Goal: Task Accomplishment & Management: Complete application form

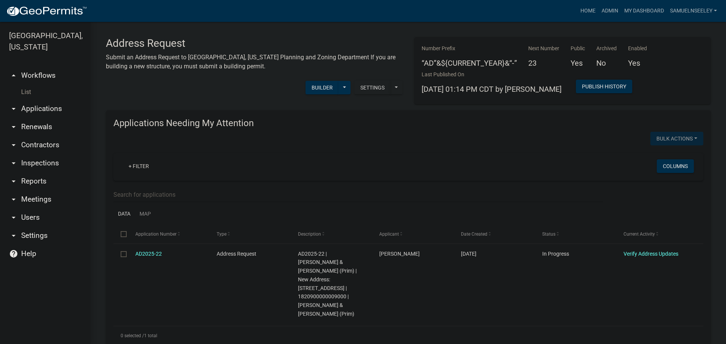
scroll to position [302, 0]
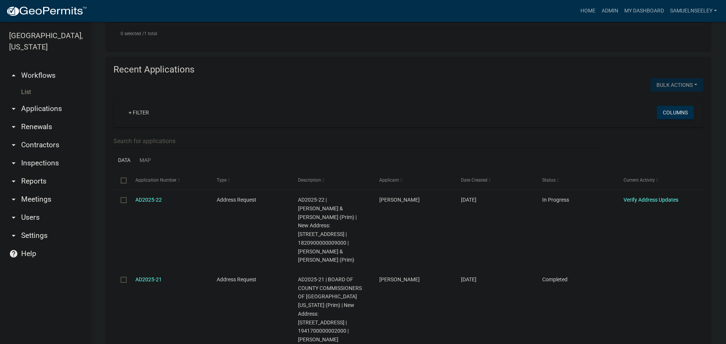
click at [27, 85] on link "List" at bounding box center [45, 92] width 91 height 15
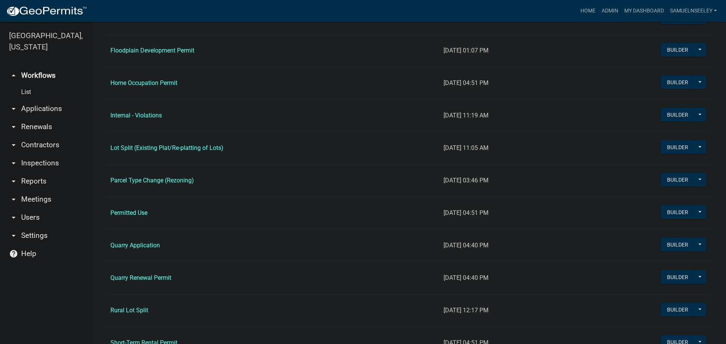
scroll to position [567, 0]
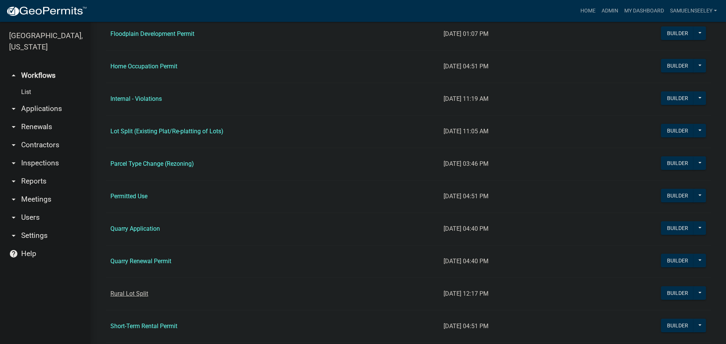
click at [122, 295] on link "Rural Lot Split" at bounding box center [129, 293] width 38 height 7
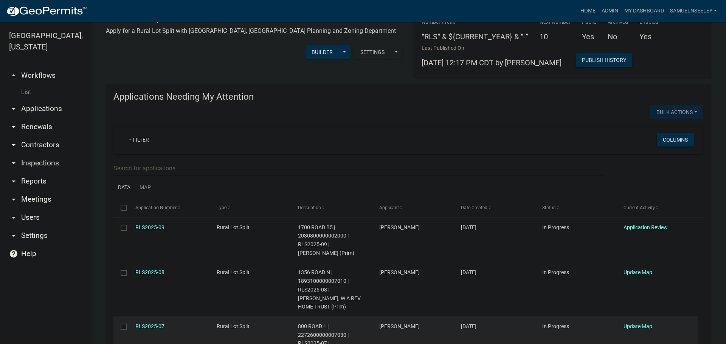
scroll to position [38, 0]
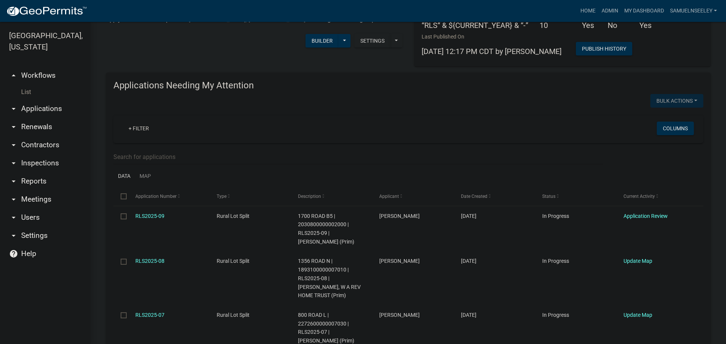
click at [23, 85] on link "List" at bounding box center [45, 92] width 91 height 15
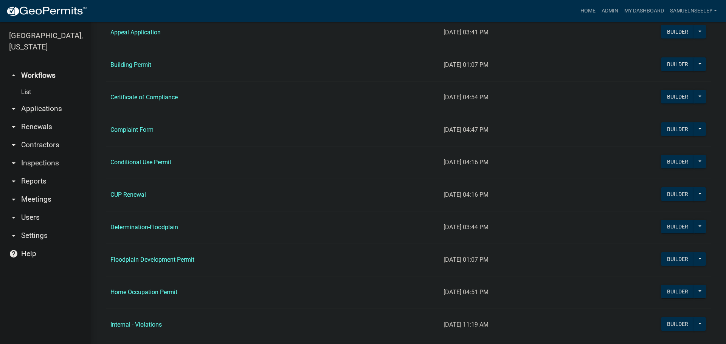
scroll to position [416, 0]
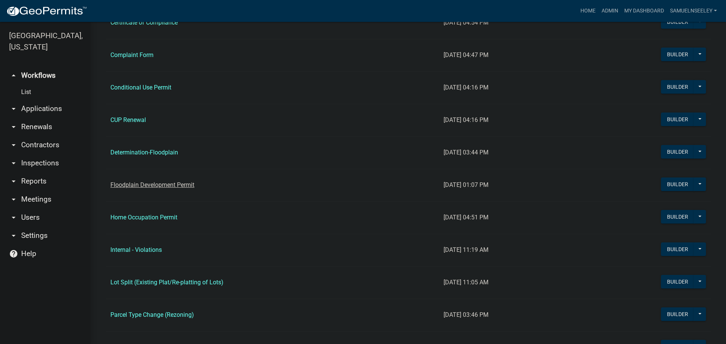
click at [138, 185] on link "Floodplain Development Permit" at bounding box center [152, 184] width 84 height 7
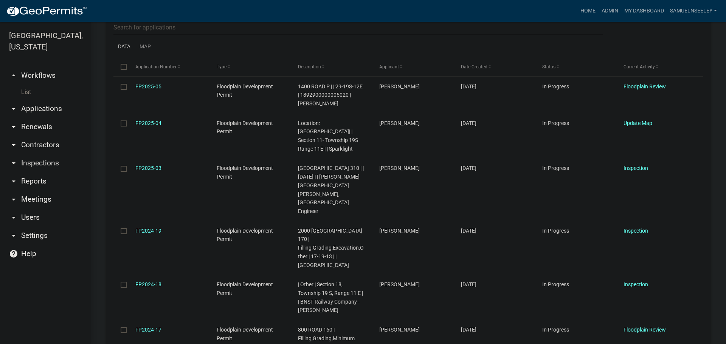
scroll to position [76, 0]
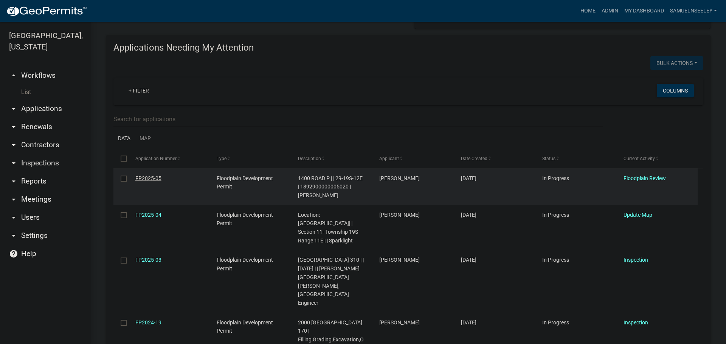
click at [145, 175] on link "FP2025-05" at bounding box center [148, 178] width 26 height 6
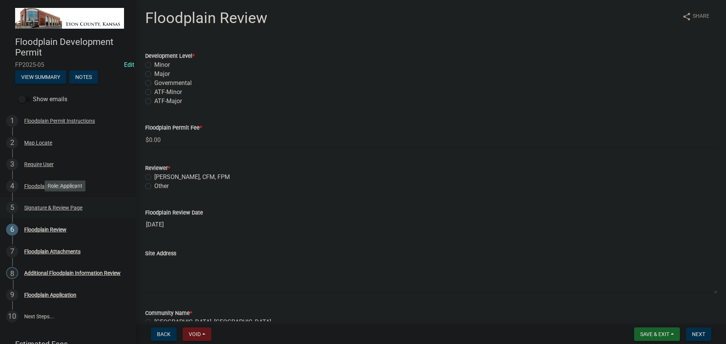
click at [35, 205] on div "Signature & Review Page" at bounding box center [53, 207] width 58 height 5
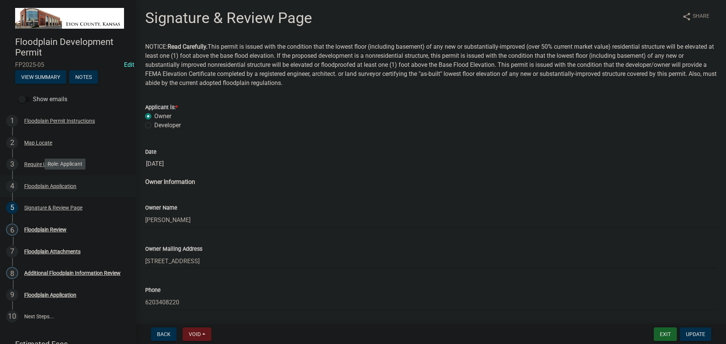
click at [37, 184] on div "Floodplain Application" at bounding box center [50, 186] width 52 height 5
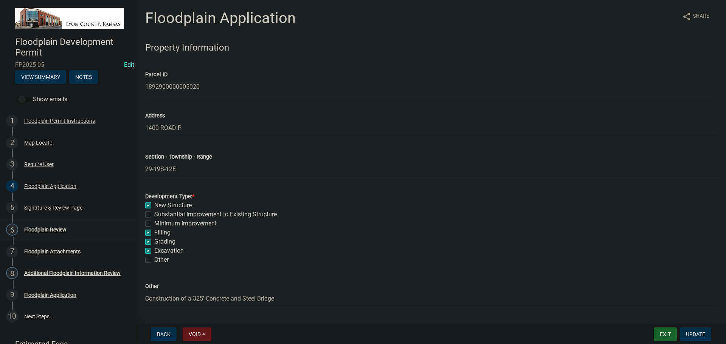
click at [38, 229] on div "Floodplain Review" at bounding box center [45, 229] width 42 height 5
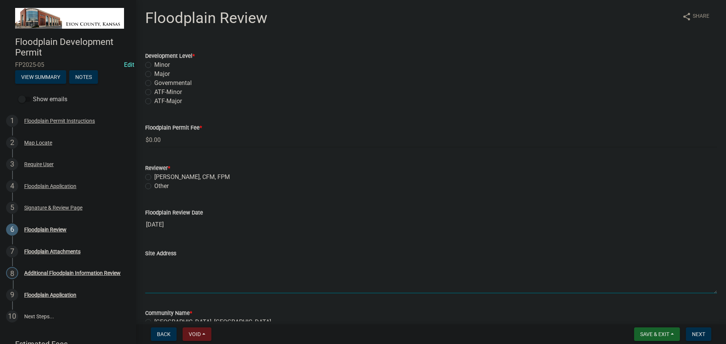
click at [179, 278] on textarea "Site Address" at bounding box center [431, 276] width 572 height 36
type textarea "[STREET_ADDRESS]"
click at [154, 177] on label "[PERSON_NAME], CFM, FPM" at bounding box center [192, 177] width 76 height 9
click at [154, 177] on input "[PERSON_NAME], CFM, FPM" at bounding box center [156, 175] width 5 height 5
radio input "true"
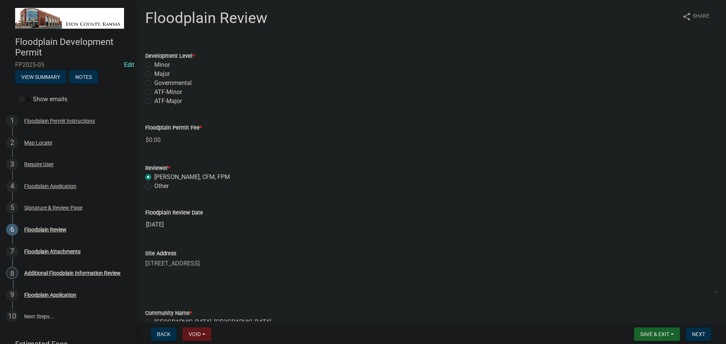
click at [154, 85] on label "Governmental" at bounding box center [172, 83] width 37 height 9
click at [154, 84] on input "Governmental" at bounding box center [156, 81] width 5 height 5
radio input "true"
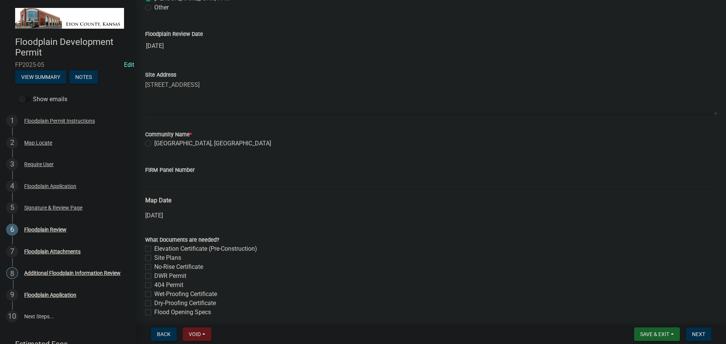
scroll to position [189, 0]
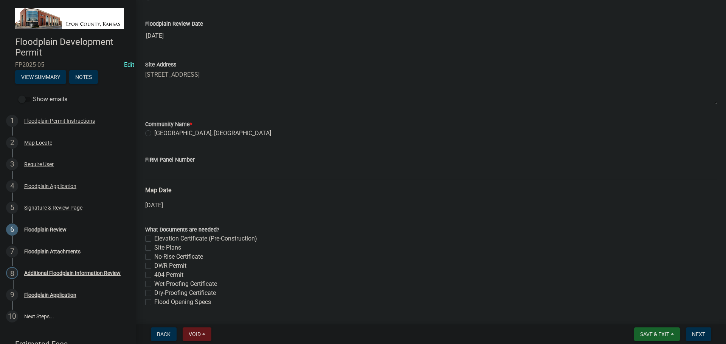
click at [154, 133] on label "[GEOGRAPHIC_DATA], [GEOGRAPHIC_DATA]" at bounding box center [212, 133] width 117 height 9
click at [154, 133] on input "[GEOGRAPHIC_DATA], [GEOGRAPHIC_DATA]" at bounding box center [156, 131] width 5 height 5
radio input "true"
click at [162, 171] on input "FIRM Panel Number" at bounding box center [431, 172] width 572 height 16
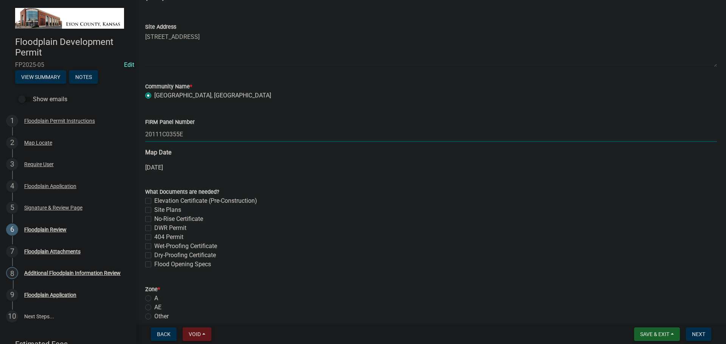
scroll to position [265, 0]
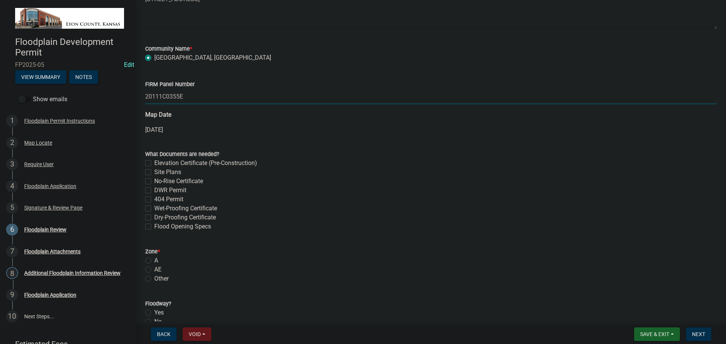
type input "20111C0355E"
click at [154, 199] on label "404 Permit" at bounding box center [168, 199] width 29 height 9
click at [154, 199] on input "404 Permit" at bounding box center [156, 197] width 5 height 5
checkbox input "true"
checkbox input "false"
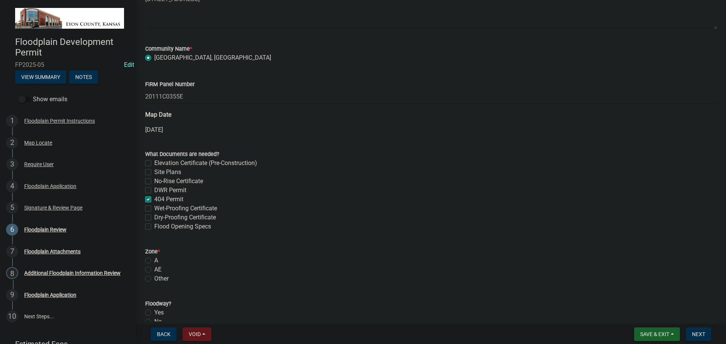
checkbox input "false"
checkbox input "true"
checkbox input "false"
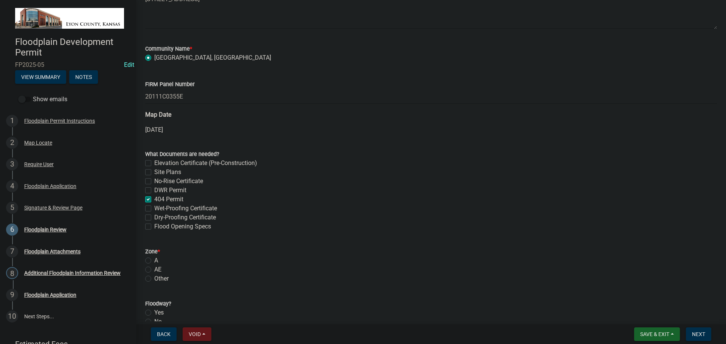
checkbox input "false"
click at [154, 191] on label "DWR Permit" at bounding box center [170, 190] width 32 height 9
click at [154, 191] on input "DWR Permit" at bounding box center [156, 188] width 5 height 5
checkbox input "true"
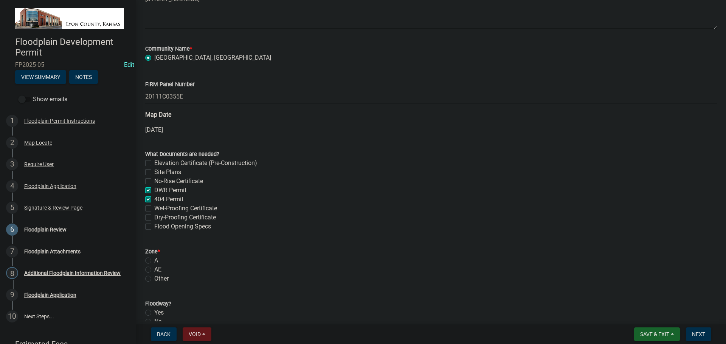
checkbox input "false"
checkbox input "true"
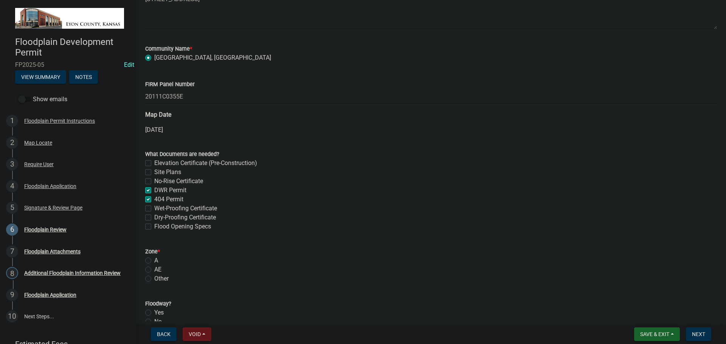
checkbox input "false"
click at [154, 181] on label "No-Rise Certificate" at bounding box center [178, 181] width 49 height 9
click at [154, 181] on input "No-Rise Certificate" at bounding box center [156, 179] width 5 height 5
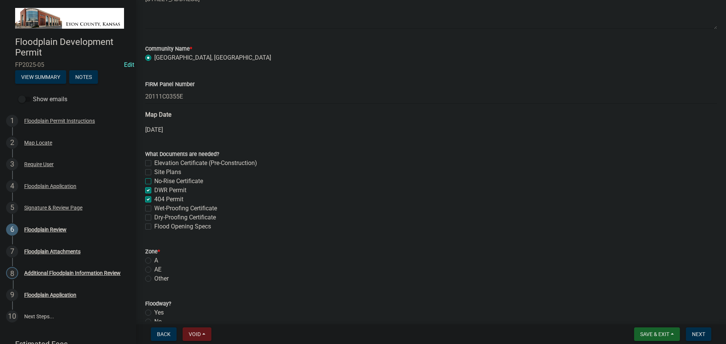
checkbox input "true"
checkbox input "false"
checkbox input "true"
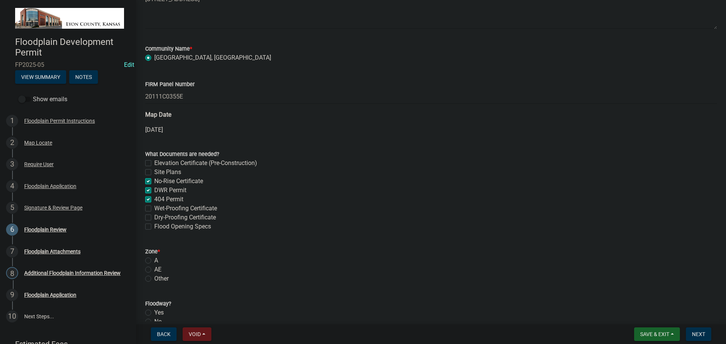
checkbox input "true"
checkbox input "false"
click at [154, 173] on label "Site Plans" at bounding box center [167, 172] width 27 height 9
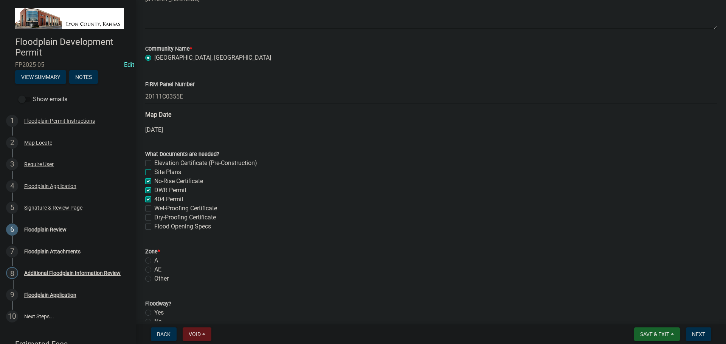
click at [154, 173] on input "Site Plans" at bounding box center [156, 170] width 5 height 5
checkbox input "true"
checkbox input "false"
checkbox input "true"
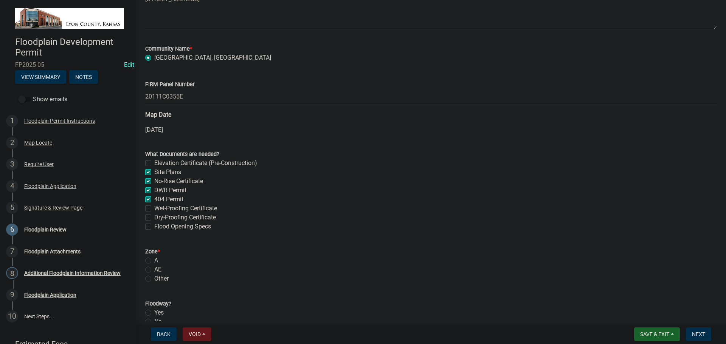
checkbox input "true"
checkbox input "false"
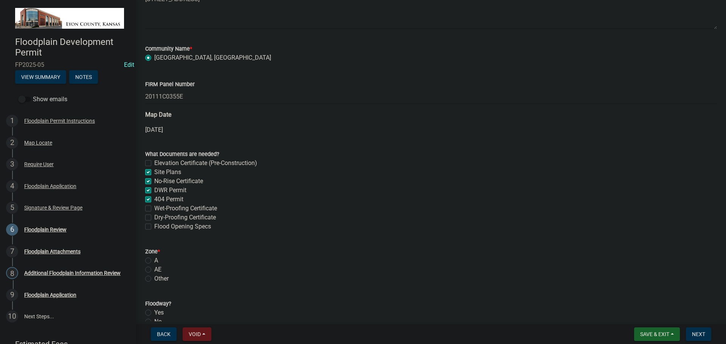
click at [154, 163] on label "Elevation Certificate (Pre-Construction)" at bounding box center [205, 163] width 103 height 9
click at [154, 163] on input "Elevation Certificate (Pre-Construction)" at bounding box center [156, 161] width 5 height 5
checkbox input "true"
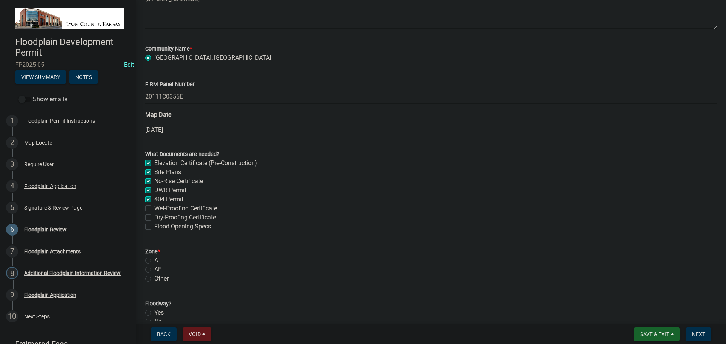
checkbox input "true"
checkbox input "false"
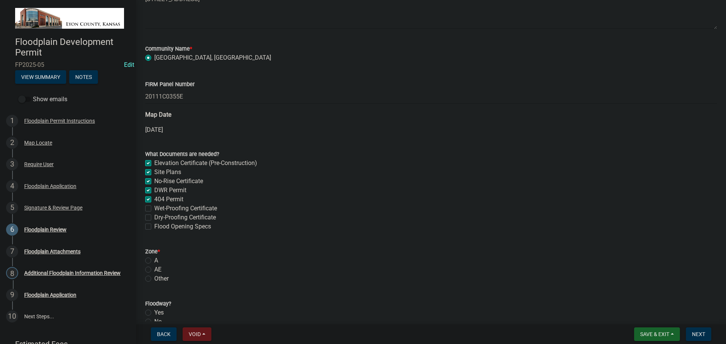
click at [154, 163] on label "Elevation Certificate (Pre-Construction)" at bounding box center [205, 163] width 103 height 9
click at [154, 163] on input "Elevation Certificate (Pre-Construction)" at bounding box center [156, 161] width 5 height 5
checkbox input "false"
checkbox input "true"
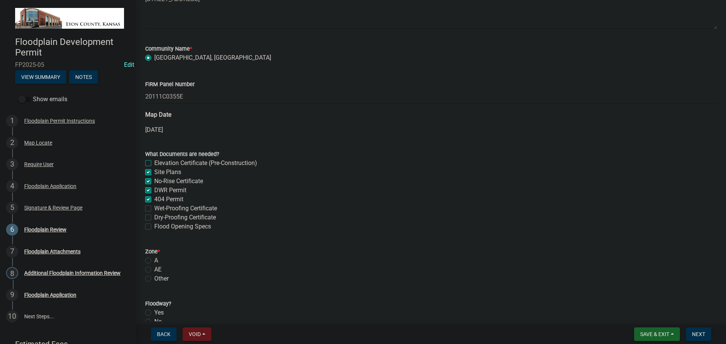
checkbox input "true"
checkbox input "false"
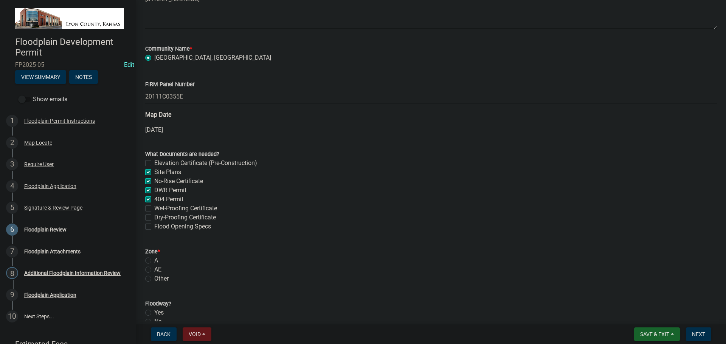
click at [150, 273] on div "AE" at bounding box center [431, 269] width 572 height 9
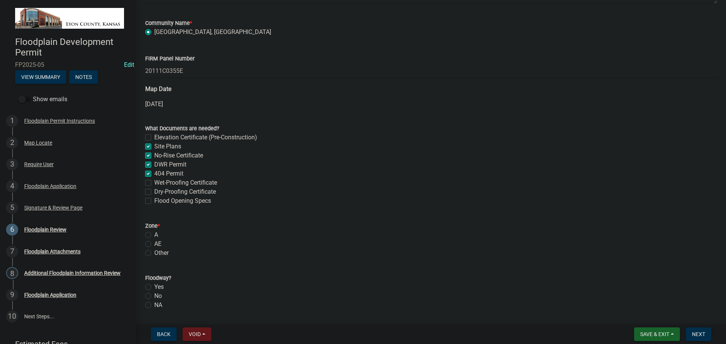
scroll to position [302, 0]
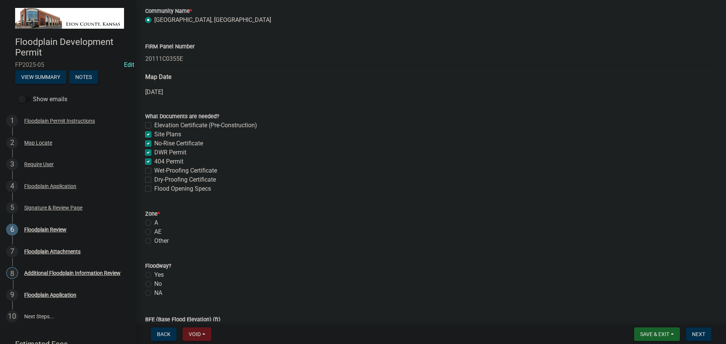
click at [154, 232] on label "AE" at bounding box center [157, 232] width 7 height 9
click at [154, 232] on input "AE" at bounding box center [156, 230] width 5 height 5
radio input "true"
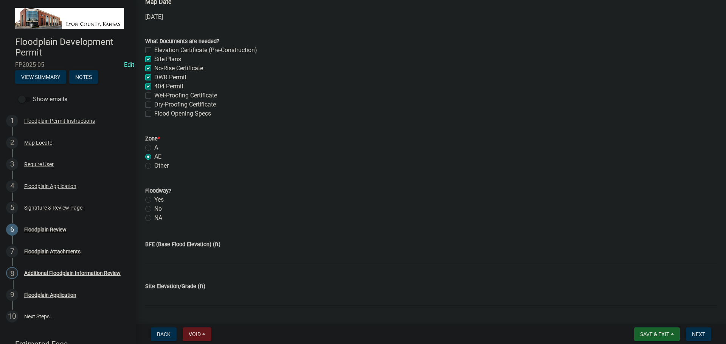
scroll to position [378, 0]
click at [154, 200] on label "Yes" at bounding box center [158, 199] width 9 height 9
click at [154, 200] on input "Yes" at bounding box center [156, 197] width 5 height 5
radio input "true"
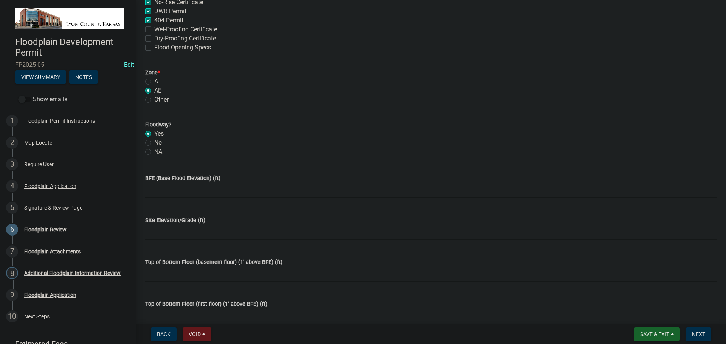
scroll to position [454, 0]
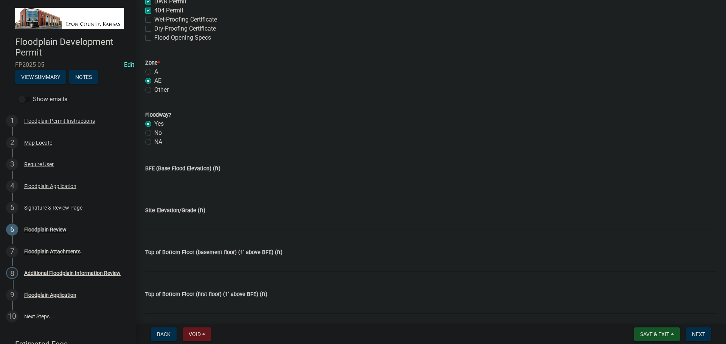
click at [650, 334] on span "Save & Exit" at bounding box center [654, 335] width 29 height 6
click at [635, 300] on button "Save" at bounding box center [649, 297] width 60 height 18
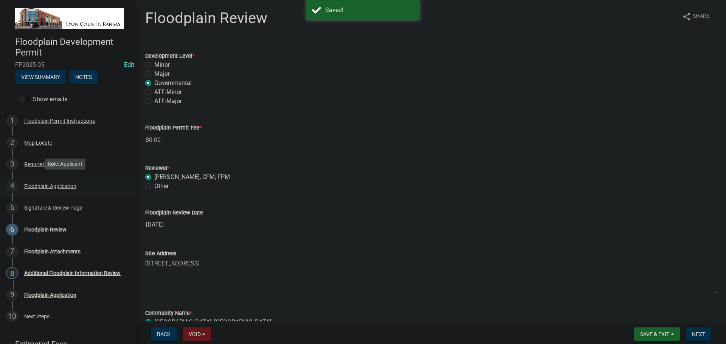
click at [35, 184] on div "Floodplain Application" at bounding box center [50, 186] width 52 height 5
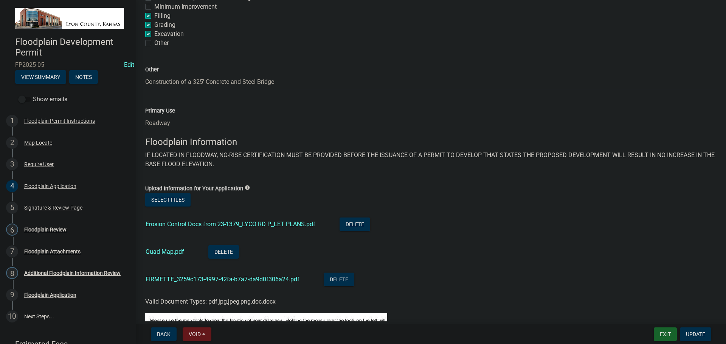
scroll to position [265, 0]
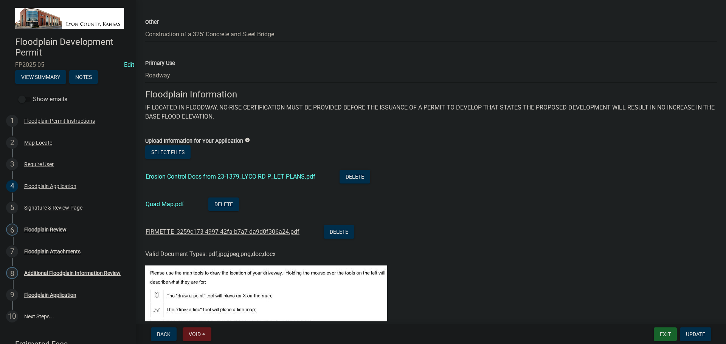
click at [158, 233] on link "FIRMETTE_3259c173-4997-42fa-b7a7-da9d0f306a24.pdf" at bounding box center [223, 231] width 154 height 7
click at [163, 205] on link "Quad Map.pdf" at bounding box center [165, 204] width 39 height 7
click at [183, 177] on link "Erosion Control Docs from 23-1379_LYCO RD P_LET PLANS.pdf" at bounding box center [231, 176] width 170 height 7
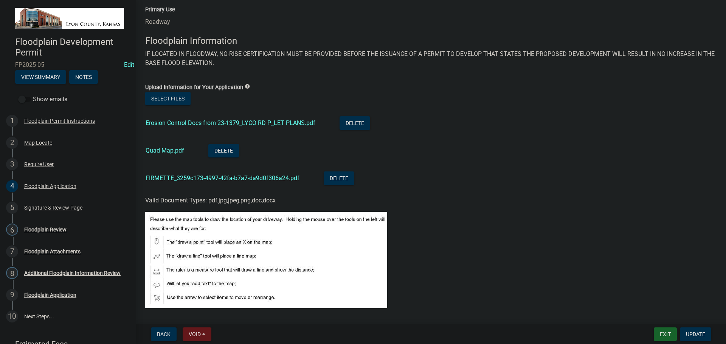
scroll to position [340, 0]
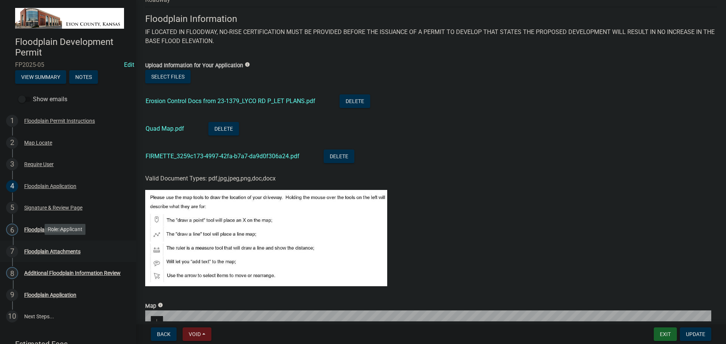
click at [38, 251] on div "Floodplain Attachments" at bounding box center [52, 251] width 56 height 5
click at [31, 231] on div "Floodplain Review" at bounding box center [45, 229] width 42 height 5
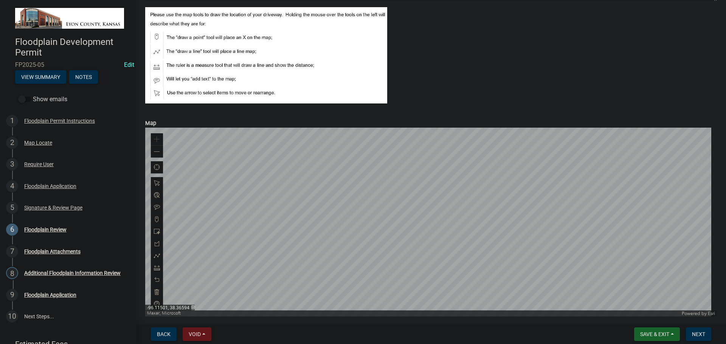
scroll to position [986, 0]
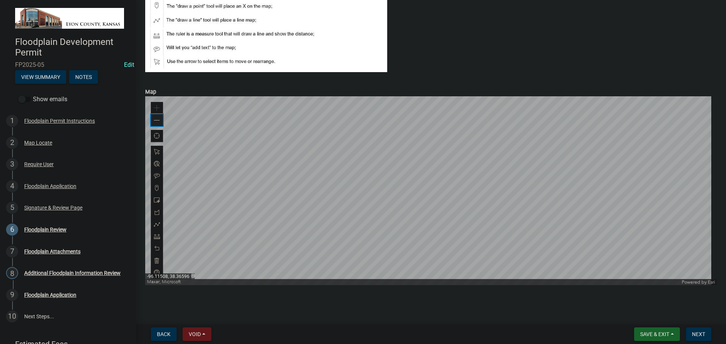
click at [157, 123] on span at bounding box center [157, 121] width 6 height 6
click at [156, 121] on span at bounding box center [157, 121] width 6 height 6
click at [155, 123] on span at bounding box center [157, 121] width 6 height 6
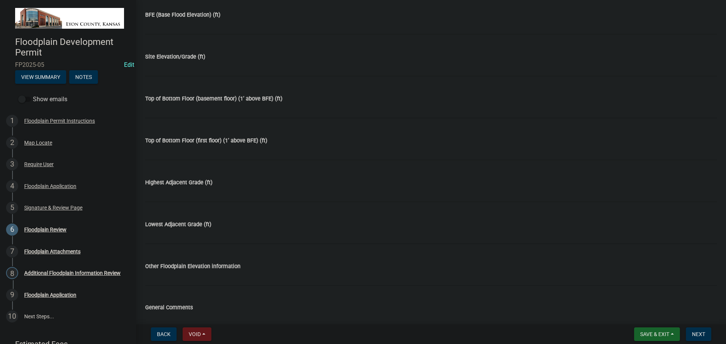
scroll to position [797, 0]
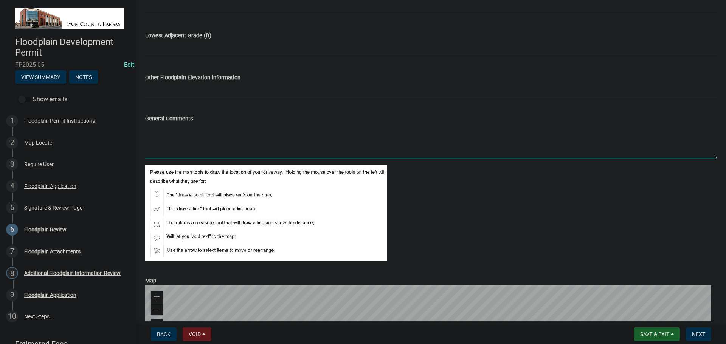
click at [178, 129] on textarea "General Comments" at bounding box center [431, 141] width 572 height 36
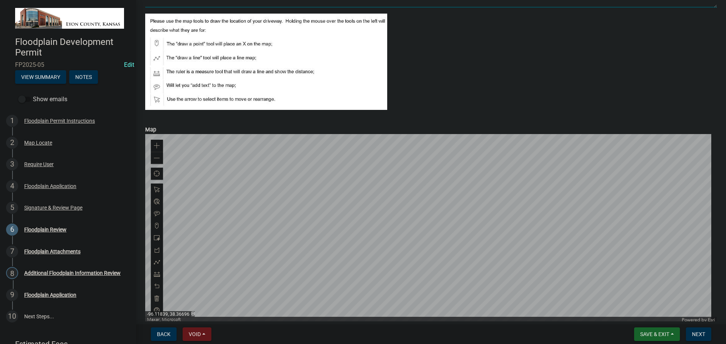
scroll to position [986, 0]
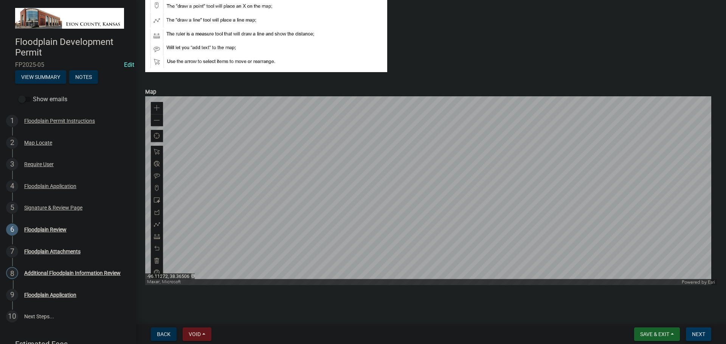
type textarea "New Bridge [PHONE_NUMBER]"
click at [691, 331] on button "Next" at bounding box center [698, 335] width 25 height 14
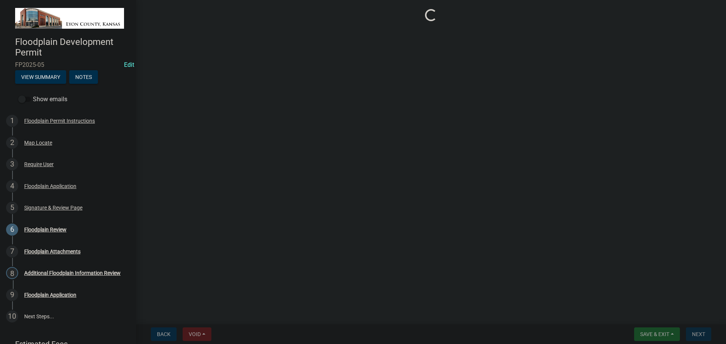
scroll to position [0, 0]
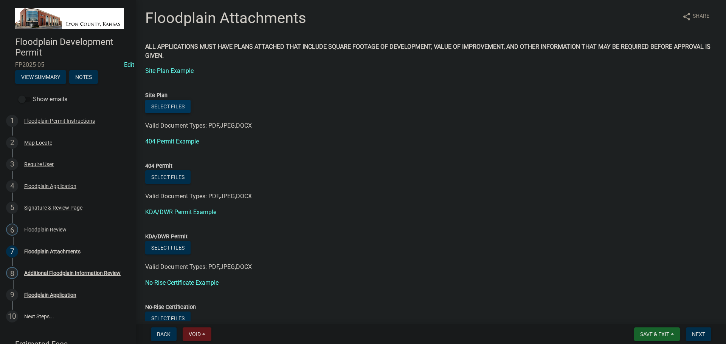
click at [171, 106] on button "Select files" at bounding box center [167, 107] width 45 height 14
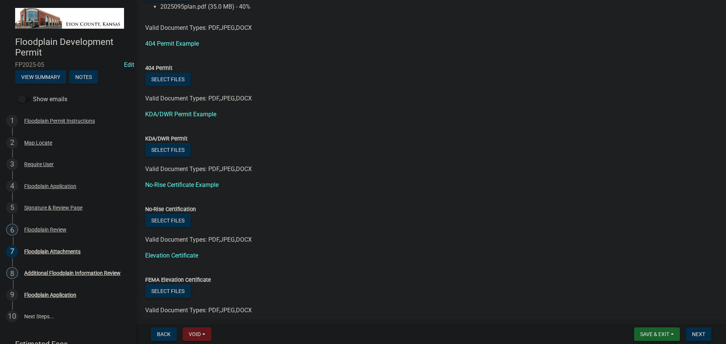
scroll to position [113, 0]
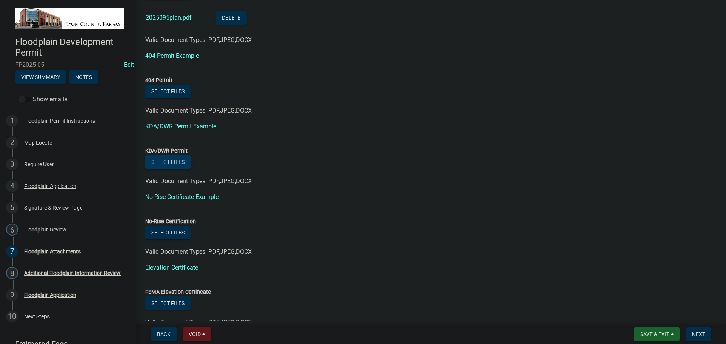
click at [171, 161] on button "Select files" at bounding box center [167, 162] width 45 height 14
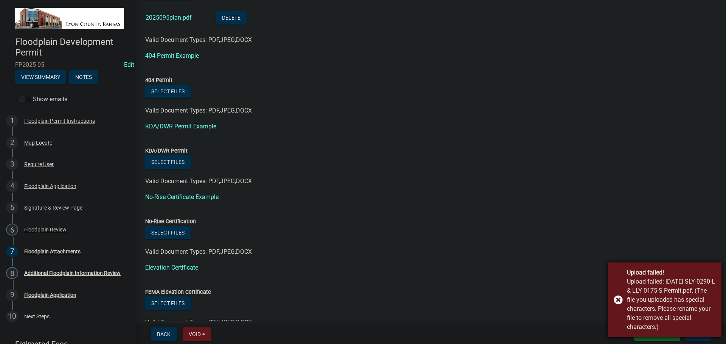
click at [617, 300] on div "Upload failed! Upload failed: [DATE] SLY-0290-L & LLY-0175-S Permit.pdf, (The f…" at bounding box center [664, 300] width 113 height 75
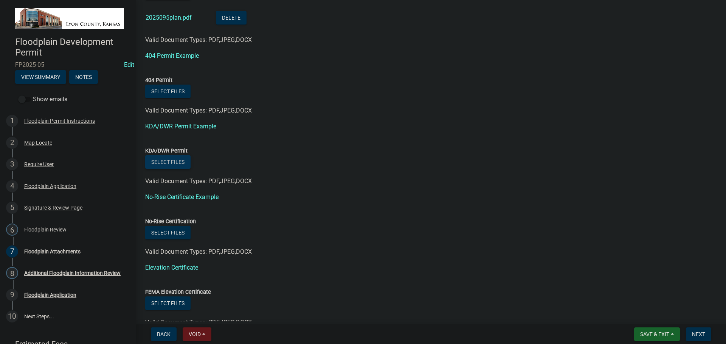
click at [169, 161] on button "Select files" at bounding box center [167, 162] width 45 height 14
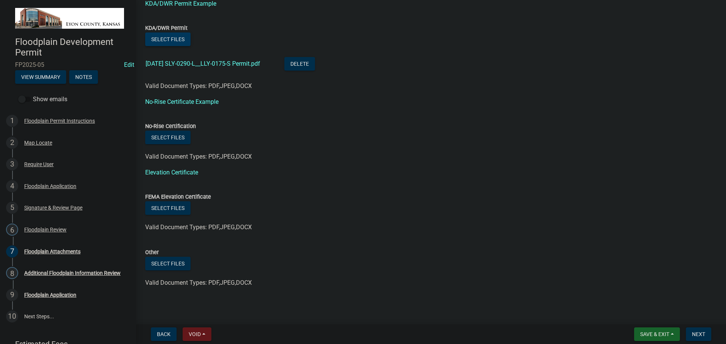
scroll to position [239, 0]
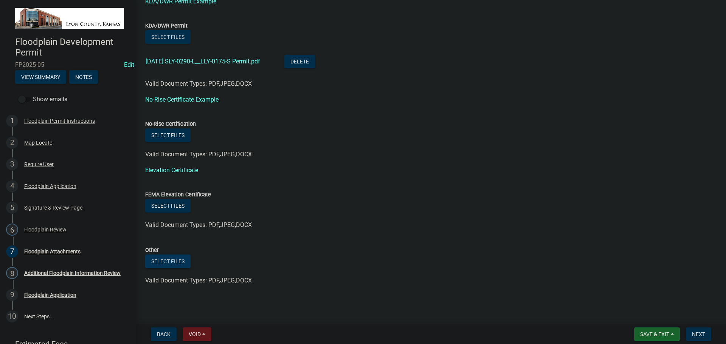
click at [168, 263] on button "Select files" at bounding box center [167, 262] width 45 height 14
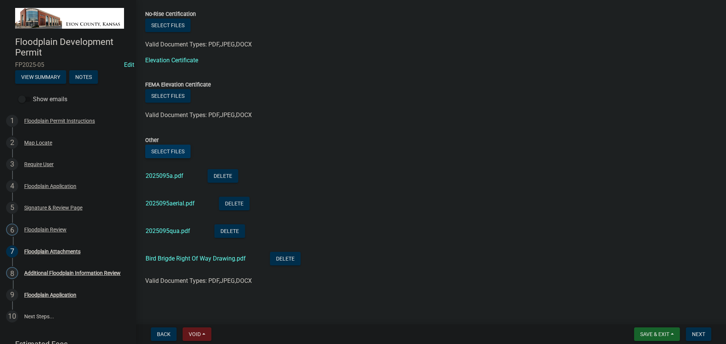
scroll to position [349, 0]
click at [699, 333] on span "Next" at bounding box center [698, 335] width 13 height 6
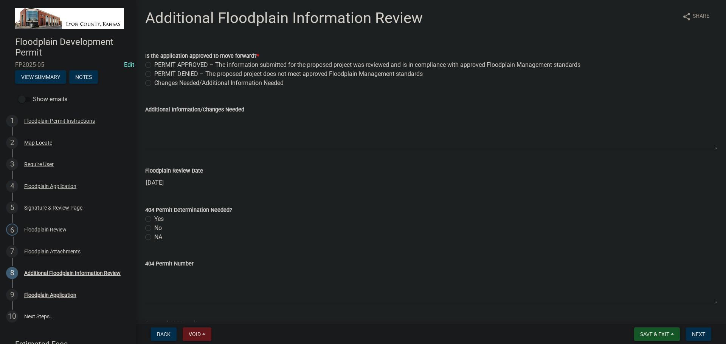
click at [655, 337] on span "Save & Exit" at bounding box center [654, 335] width 29 height 6
click at [640, 317] on button "Save & Exit" at bounding box center [649, 315] width 60 height 18
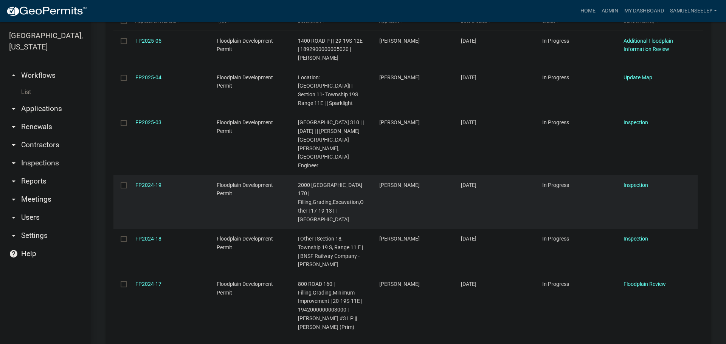
scroll to position [227, 0]
